Goal: Information Seeking & Learning: Learn about a topic

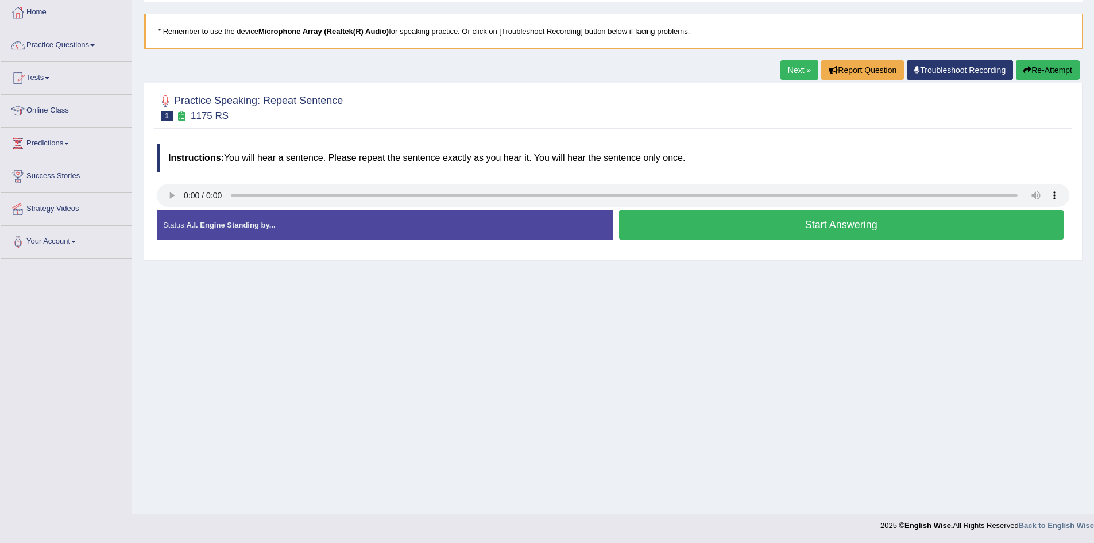
scroll to position [60, 0]
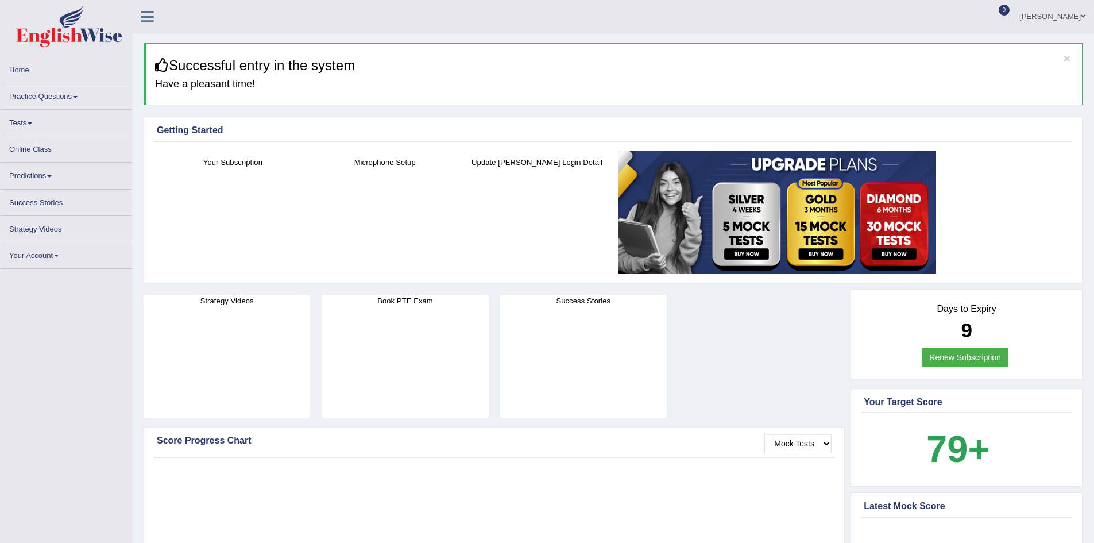
click at [53, 96] on link "Practice Questions" at bounding box center [66, 94] width 131 height 22
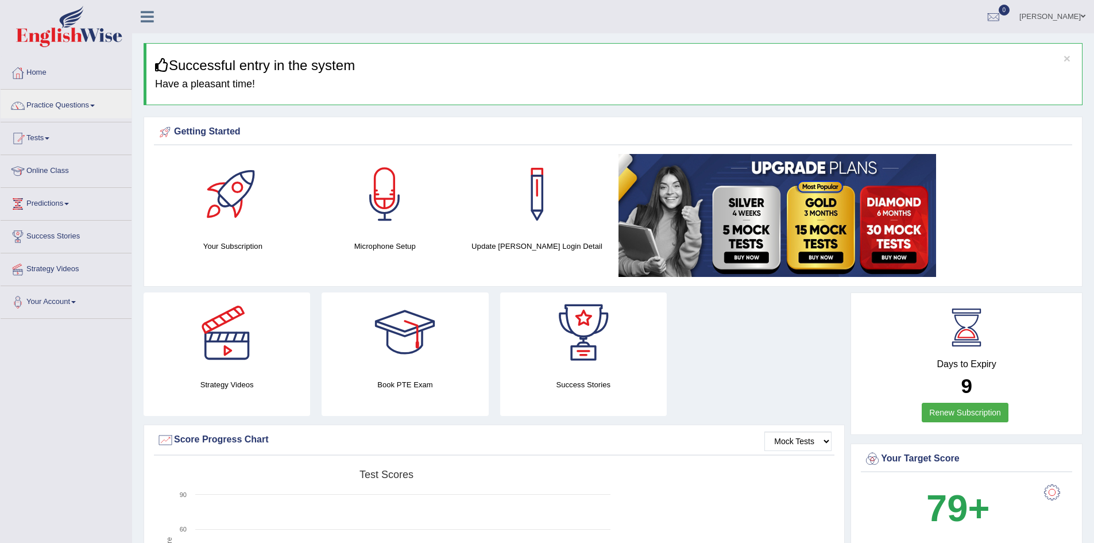
click at [304, 21] on div "[PERSON_NAME] Toggle navigation Username: Eunice7589 Access Type: Online Subscr…" at bounding box center [613, 16] width 962 height 33
click at [95, 106] on span at bounding box center [92, 105] width 5 height 2
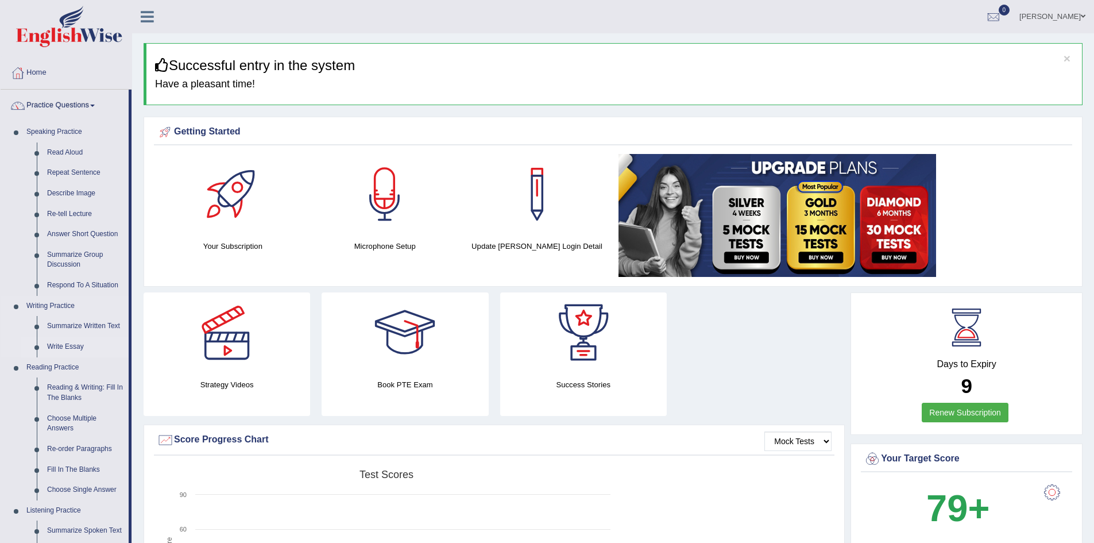
click at [68, 344] on link "Write Essay" at bounding box center [85, 346] width 87 height 21
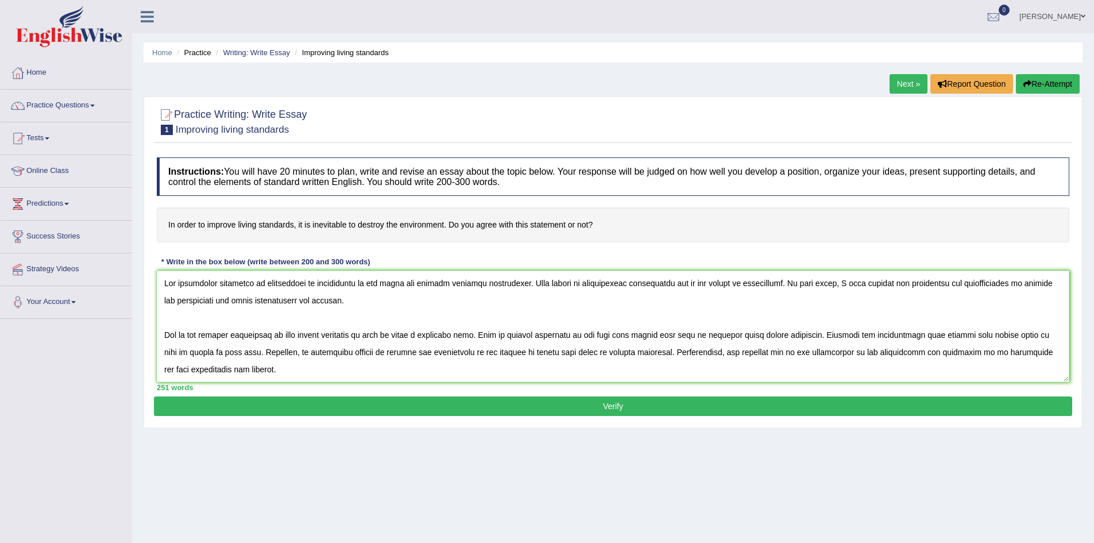
click at [973, 335] on textarea at bounding box center [613, 325] width 912 height 111
click at [978, 336] on textarea at bounding box center [613, 325] width 912 height 111
drag, startPoint x: 315, startPoint y: 282, endPoint x: 264, endPoint y: 278, distance: 51.2
click at [264, 278] on textarea at bounding box center [613, 325] width 912 height 111
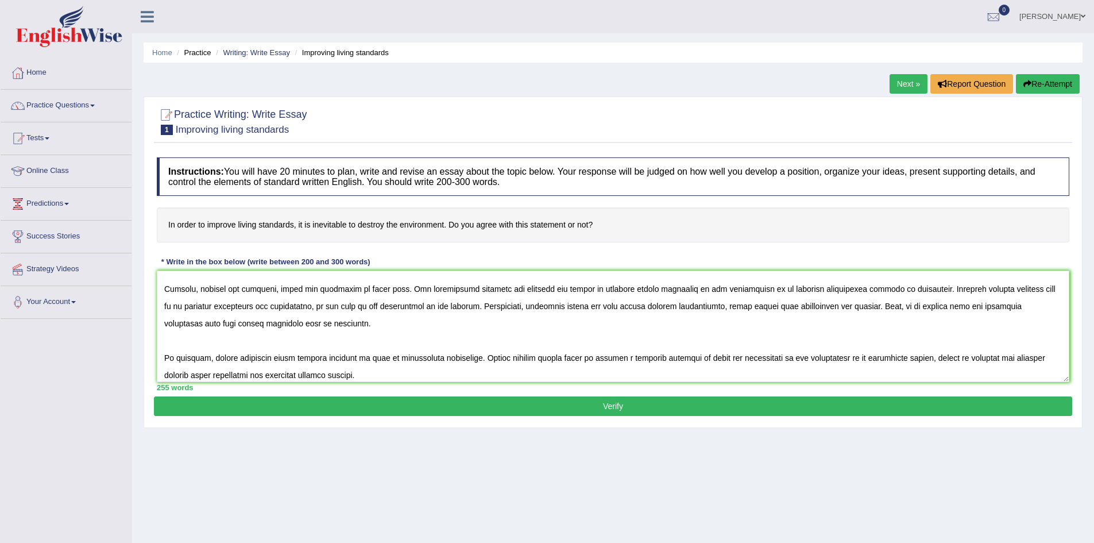
scroll to position [121, 0]
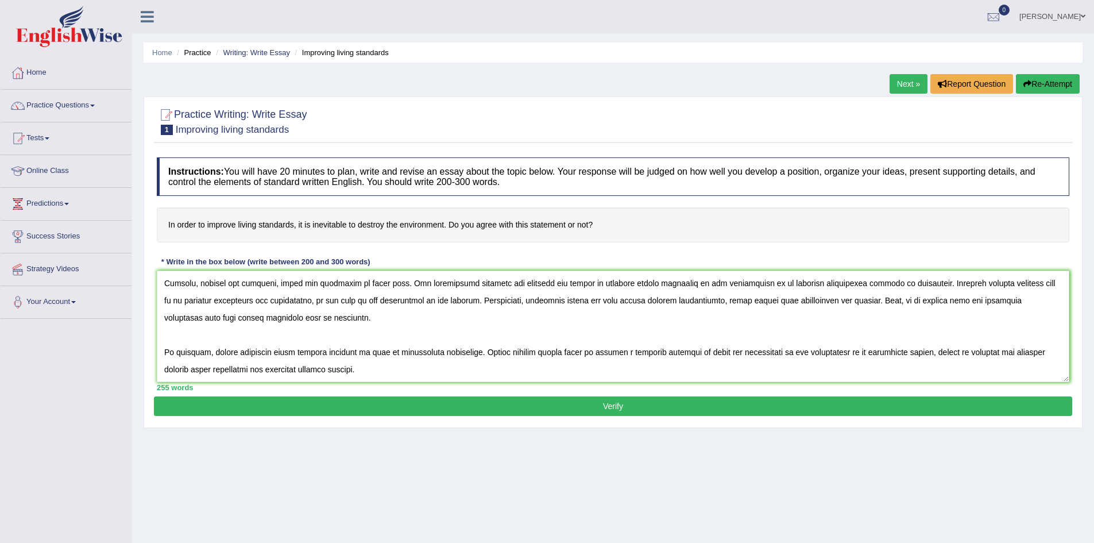
type textarea "The increasing influence of destruction of environment on our lives has ignited…"
click at [613, 404] on button "Verify" at bounding box center [613, 406] width 918 height 20
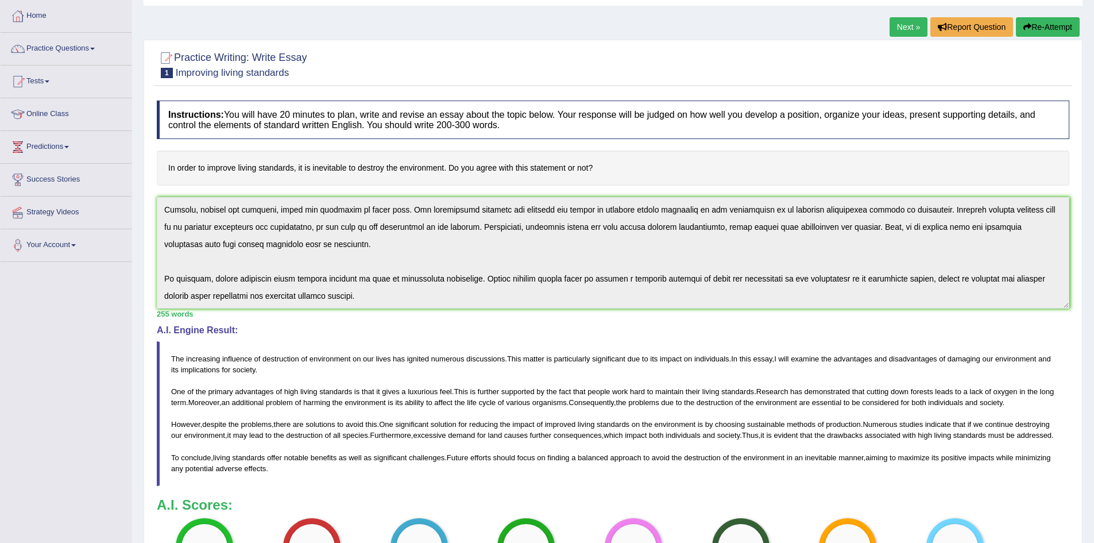
scroll to position [0, 0]
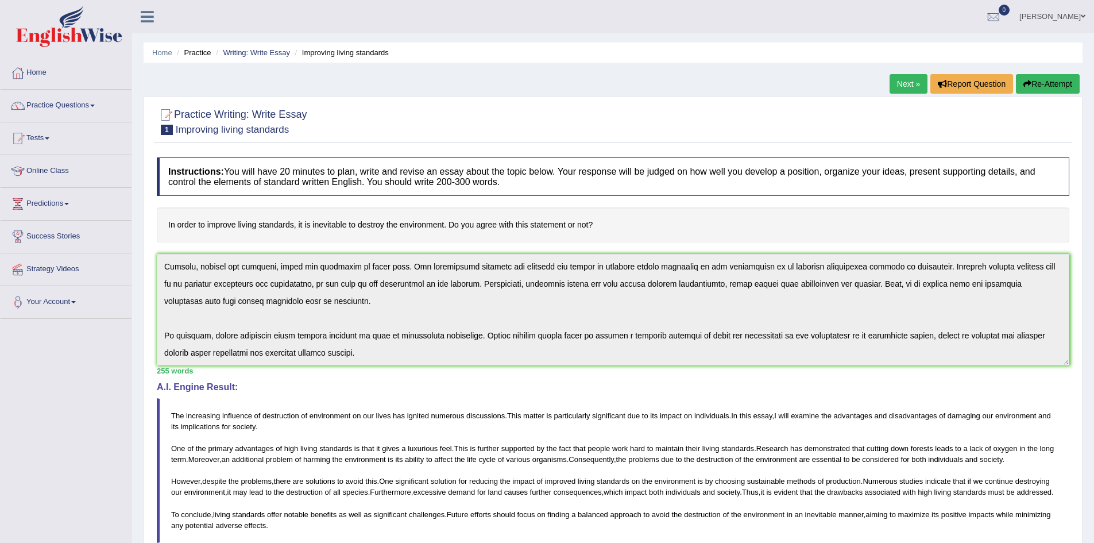
click at [908, 84] on link "Next »" at bounding box center [908, 84] width 38 height 20
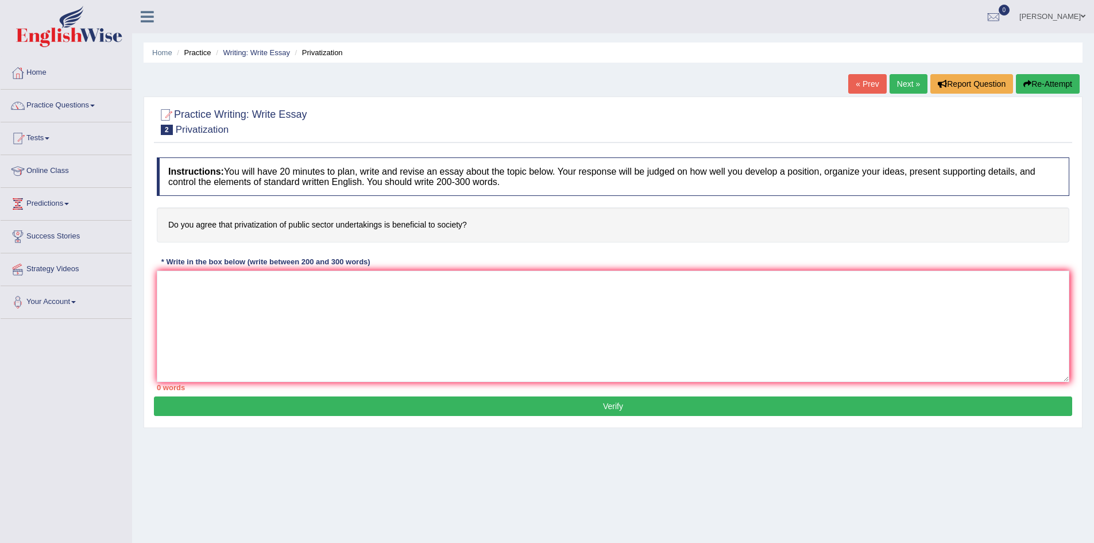
drag, startPoint x: 367, startPoint y: 22, endPoint x: 93, endPoint y: 108, distance: 287.6
click at [367, 21] on div "Eunice Felix Ajayi Toggle navigation Username: Eunice7589 Access Type: Online S…" at bounding box center [613, 16] width 962 height 33
click at [95, 106] on span at bounding box center [92, 105] width 5 height 2
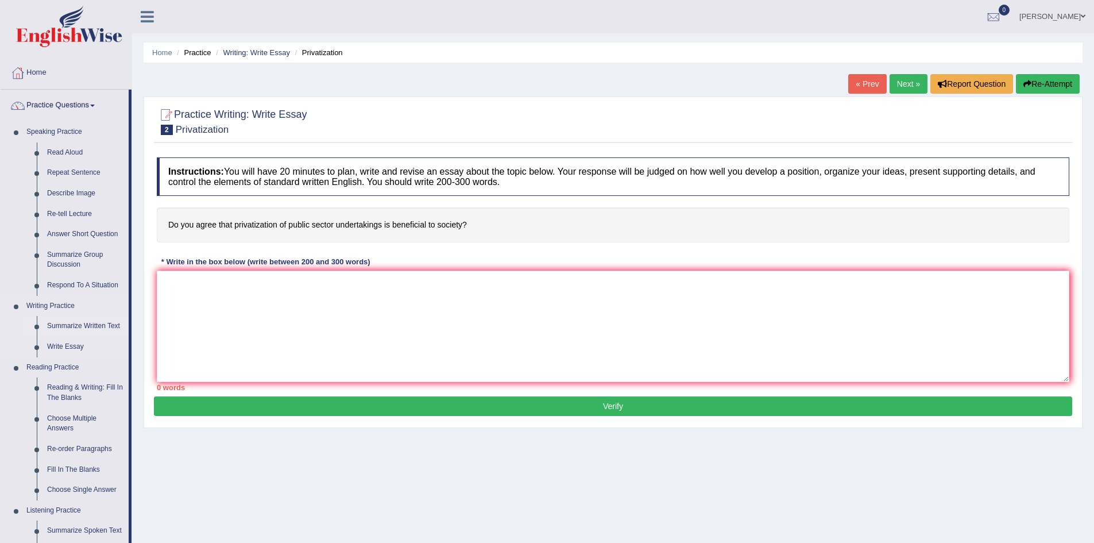
click at [94, 324] on link "Summarize Written Text" at bounding box center [85, 326] width 87 height 21
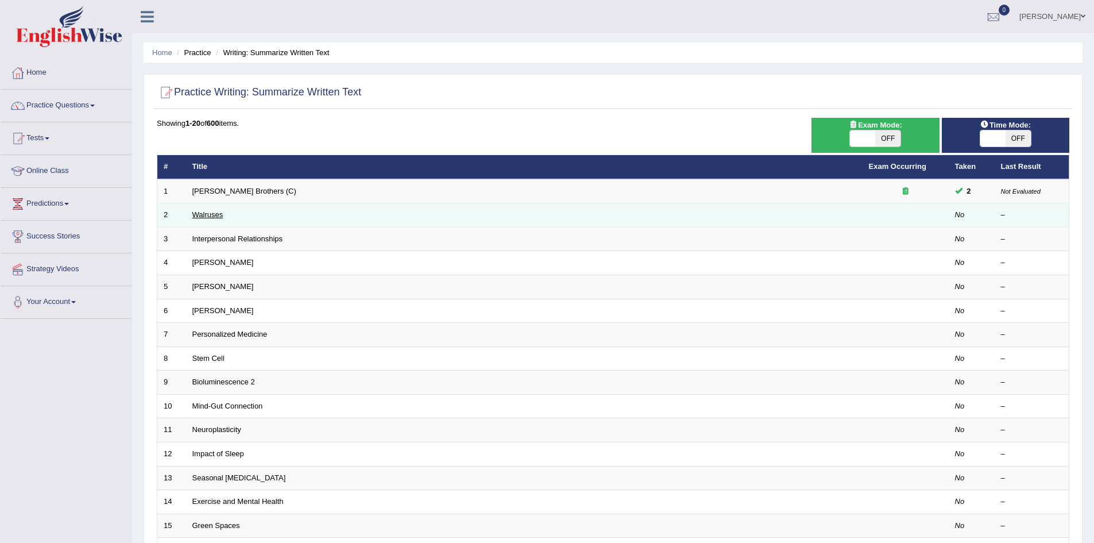
click at [213, 215] on link "Walruses" at bounding box center [207, 214] width 31 height 9
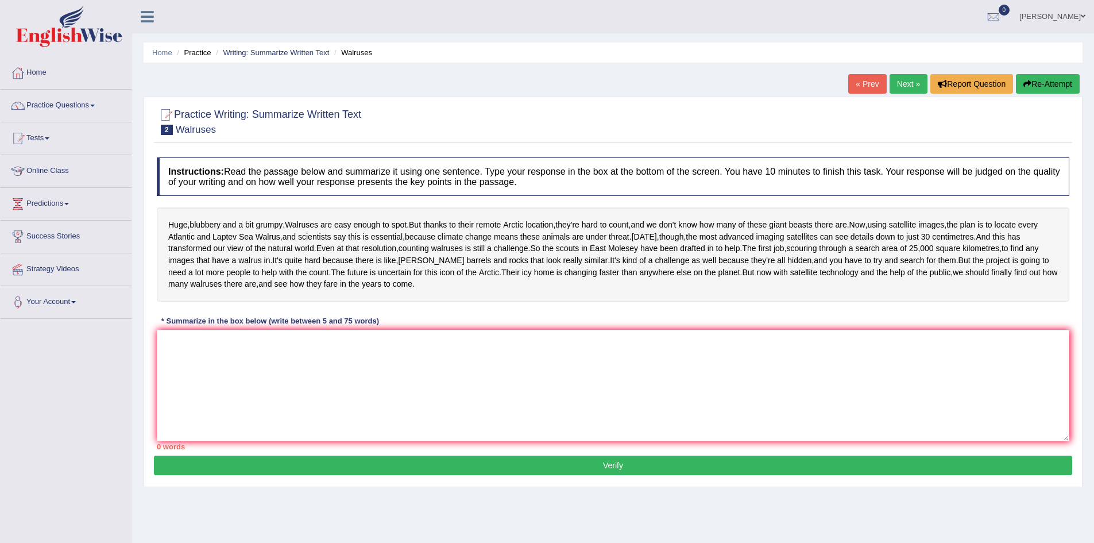
drag, startPoint x: 168, startPoint y: 224, endPoint x: 342, endPoint y: 364, distance: 223.0
click at [407, 291] on div "Huge , blubbery and a bit grumpy . Walruses are easy enough to spot . But thank…" at bounding box center [613, 254] width 912 height 94
click at [316, 401] on textarea at bounding box center [613, 385] width 912 height 111
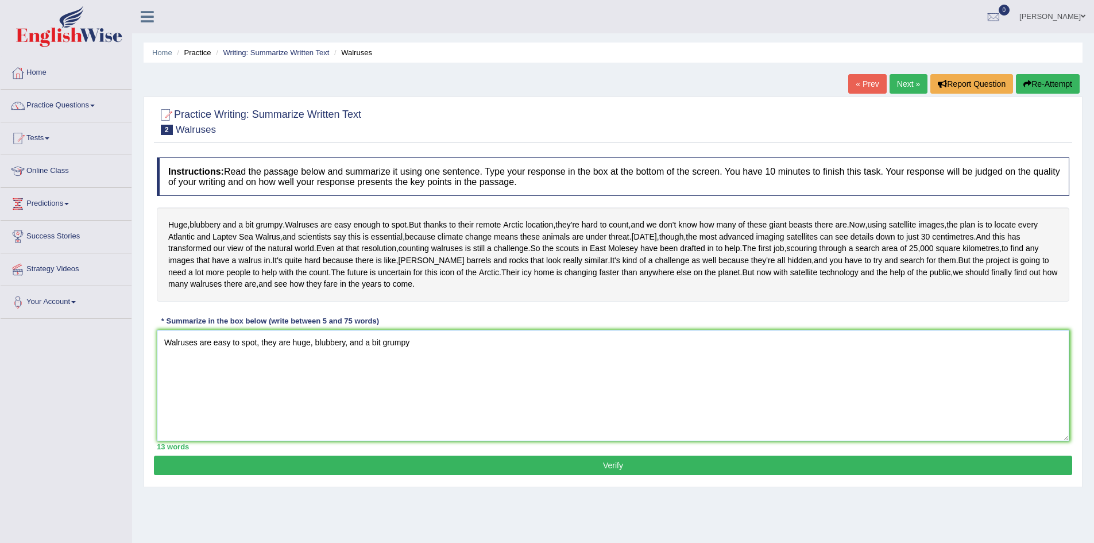
click at [417, 392] on textarea "Walruses are easy to spot, they are huge, blubbery, and a bit grumpy" at bounding box center [613, 385] width 912 height 111
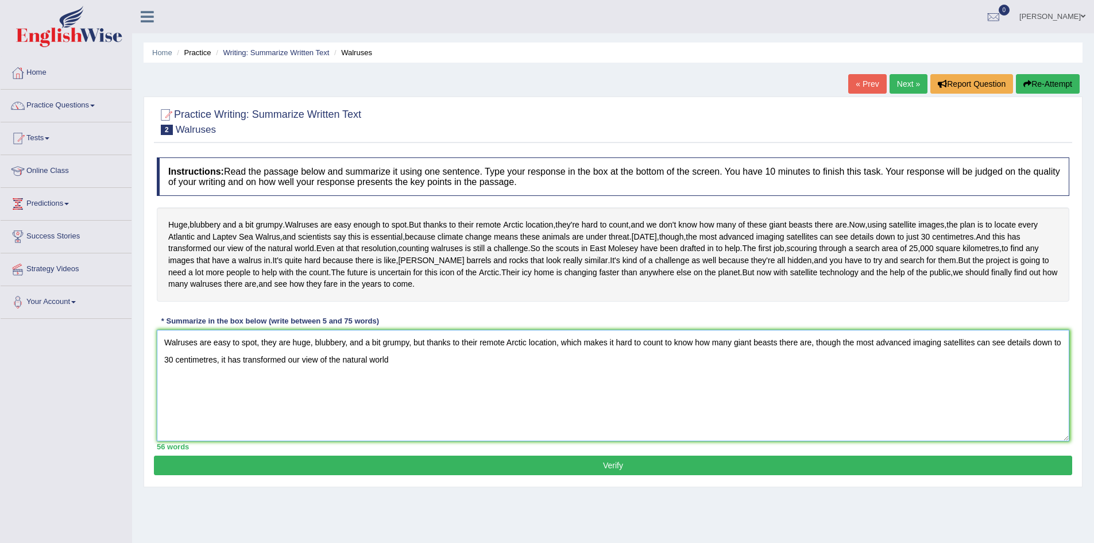
click at [396, 405] on textarea "Walruses are easy to spot, they are huge, blubbery, and a bit grumpy, but thank…" at bounding box center [613, 385] width 912 height 111
click at [477, 405] on textarea "Walruses are easy to spot; they are huge, blubbery, and a bit grumpy, but thank…" at bounding box center [613, 385] width 912 height 111
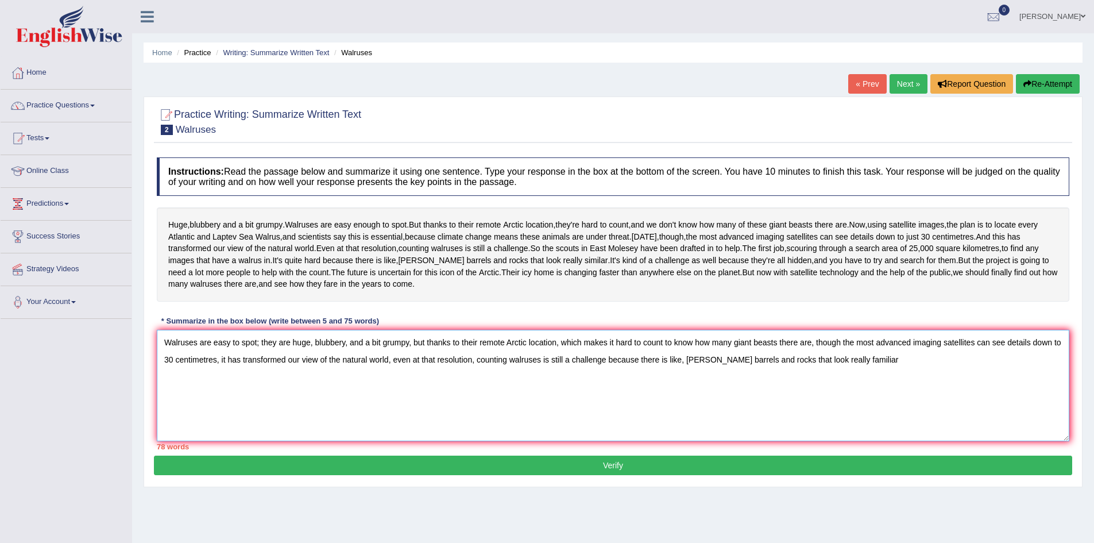
drag, startPoint x: 861, startPoint y: 406, endPoint x: 824, endPoint y: 405, distance: 36.2
click at [824, 405] on textarea "Walruses are easy to spot; they are huge, blubbery, and a bit grumpy, but thank…" at bounding box center [613, 385] width 912 height 111
drag, startPoint x: 609, startPoint y: 405, endPoint x: 851, endPoint y: 405, distance: 242.3
click at [851, 405] on textarea "Walruses are easy to spot; they are huge, blubbery, and a bit grumpy, but thank…" at bounding box center [613, 385] width 912 height 111
drag, startPoint x: 634, startPoint y: 390, endPoint x: 663, endPoint y: 393, distance: 28.3
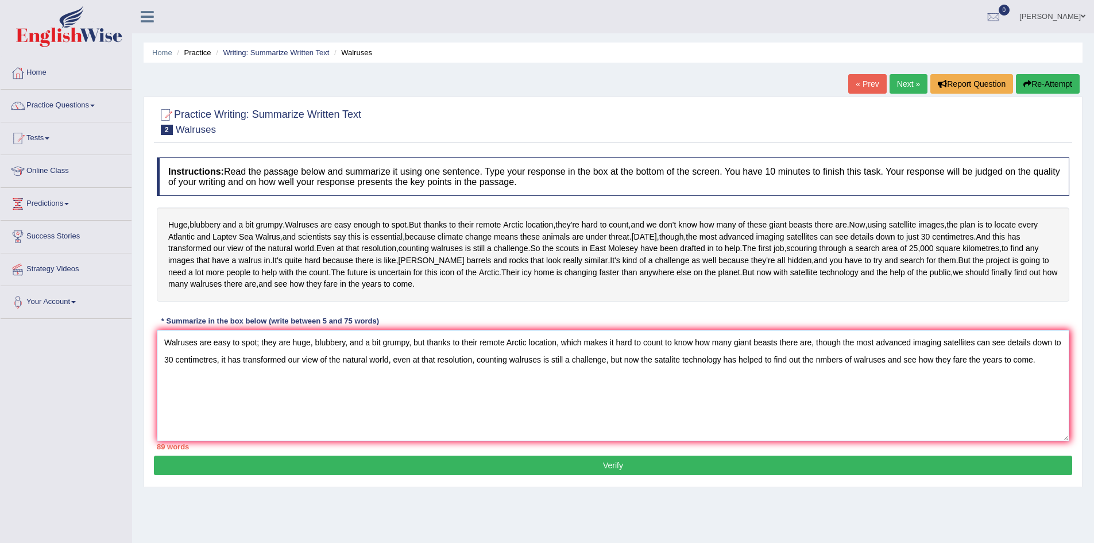
click at [663, 393] on textarea "Walruses are easy to spot; they are huge, blubbery, and a bit grumpy, but thank…" at bounding box center [613, 385] width 912 height 111
drag, startPoint x: 210, startPoint y: 407, endPoint x: 378, endPoint y: 400, distance: 168.4
click at [378, 400] on textarea "Walruses are easy to spot; they are huge, blubbery, and a bit grumpy, but thank…" at bounding box center [613, 385] width 912 height 111
click at [210, 408] on textarea "Walruses are easy to spot; they are huge, blubbery, and a bit grumpy, but thank…" at bounding box center [613, 385] width 912 height 111
click at [637, 408] on textarea "Walruses are easy to spot; they are huge, blubbery, and a bit grumpy, but thank…" at bounding box center [613, 385] width 912 height 111
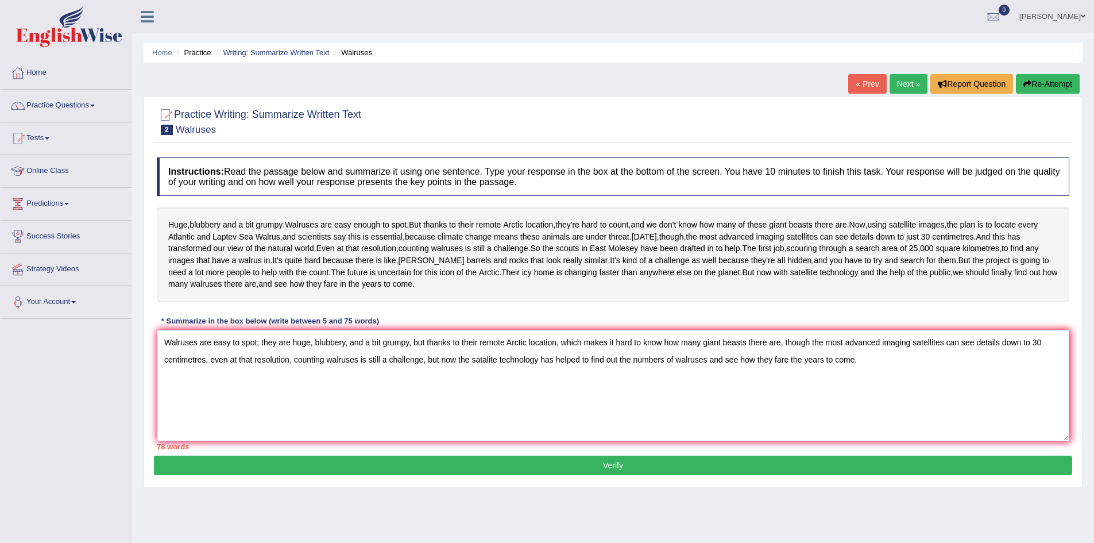
click at [627, 408] on textarea "Walruses are easy to spot; they are huge, blubbery, and a bit grumpy, but thank…" at bounding box center [613, 385] width 912 height 111
drag, startPoint x: 843, startPoint y: 390, endPoint x: 824, endPoint y: 390, distance: 18.4
click at [824, 390] on textarea "Walruses are easy to spot; they are huge, blubbery, and a bit grumpy, but thank…" at bounding box center [613, 385] width 912 height 111
click at [842, 390] on textarea "Walruses are easy to spot; they are huge, blubbery, and a bit grumpy, but thank…" at bounding box center [613, 385] width 912 height 111
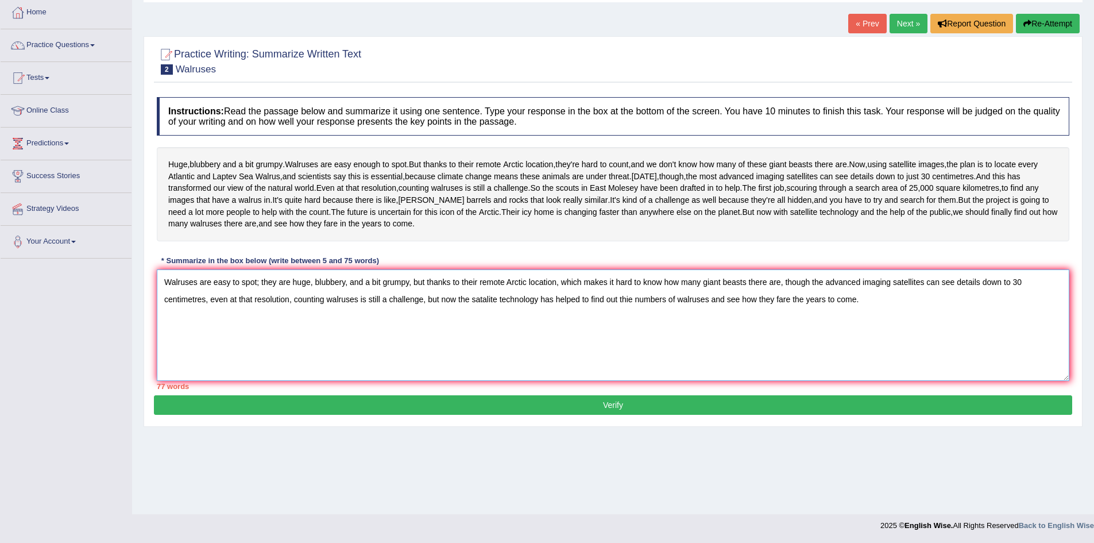
click at [369, 347] on textarea "Walruses are easy to spot; they are huge, blubbery, and a bit grumpy, but thank…" at bounding box center [613, 324] width 912 height 111
click at [379, 347] on textarea "Walruses are easy to spot; they are huge, blubbery, and a bit grumpy, but thank…" at bounding box center [613, 324] width 912 height 111
drag, startPoint x: 427, startPoint y: 347, endPoint x: 440, endPoint y: 347, distance: 13.8
click at [440, 347] on textarea "Walruses are easy to spot; they are huge, blubbery, and a bit grumpy, but thank…" at bounding box center [613, 324] width 912 height 111
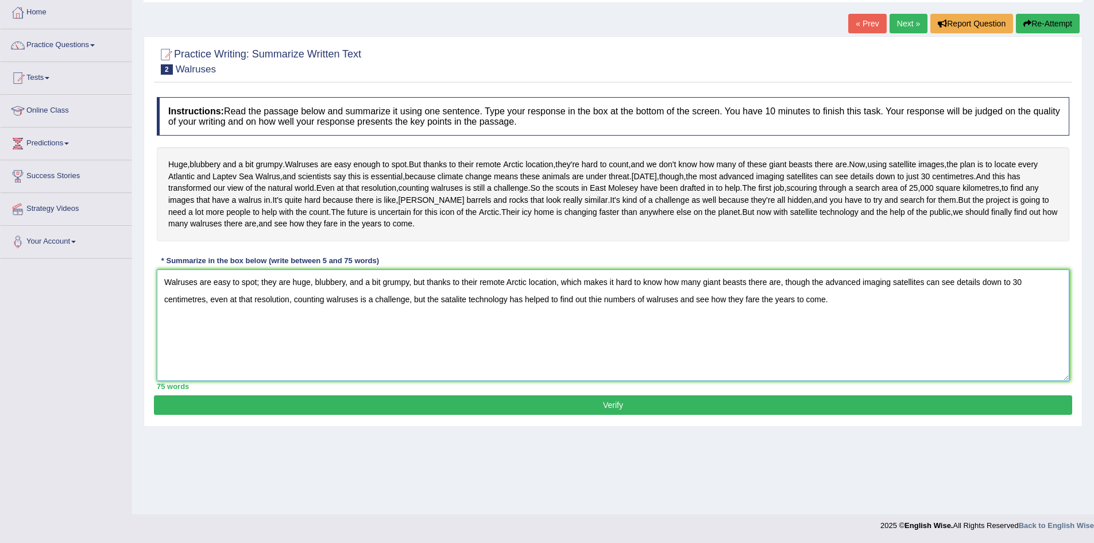
type textarea "Walruses are easy to spot; they are huge, blubbery, and a bit grumpy, but thank…"
click at [620, 415] on button "Verify" at bounding box center [613, 405] width 918 height 20
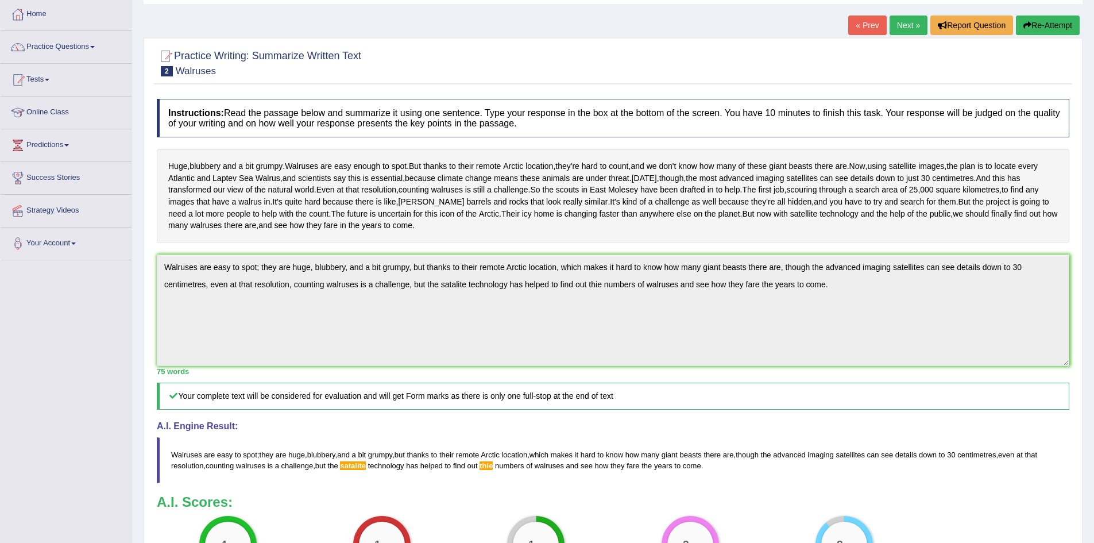
scroll to position [206, 0]
